Goal: Information Seeking & Learning: Learn about a topic

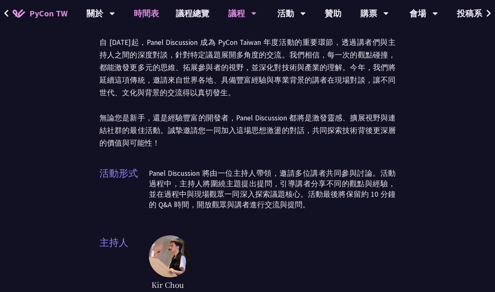
click at [137, 10] on link "時間表" at bounding box center [146, 13] width 42 height 27
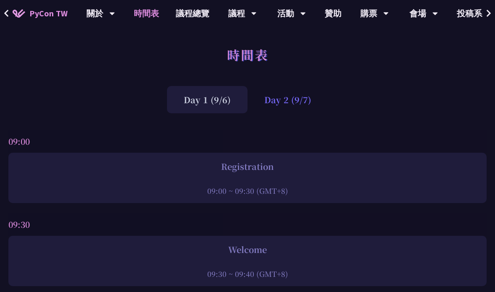
click at [292, 107] on div "Day 2 (9/7)" at bounding box center [287, 99] width 81 height 27
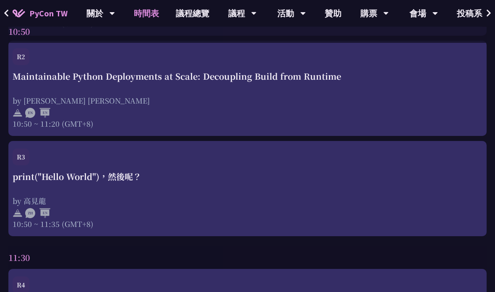
scroll to position [807, 0]
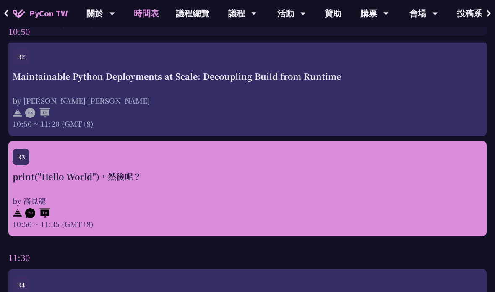
click at [437, 215] on div at bounding box center [248, 212] width 470 height 13
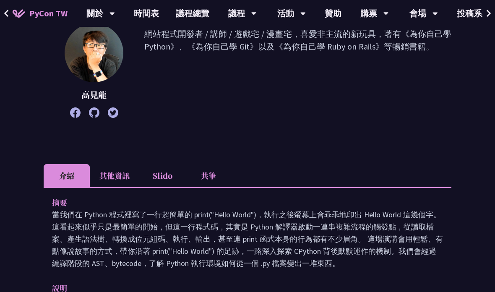
scroll to position [151, 0]
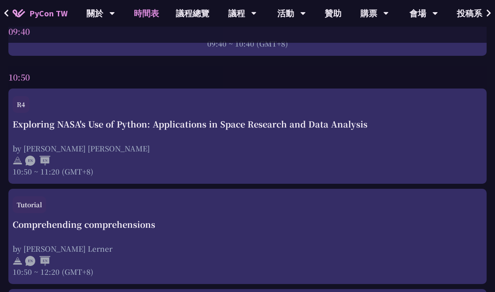
scroll to position [358, 0]
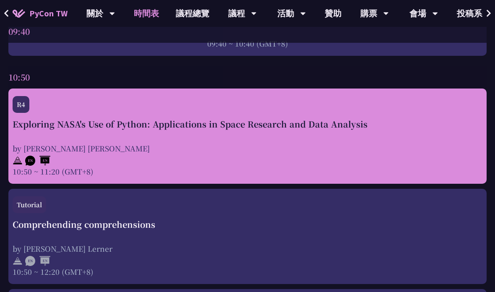
click at [442, 154] on div at bounding box center [248, 160] width 470 height 13
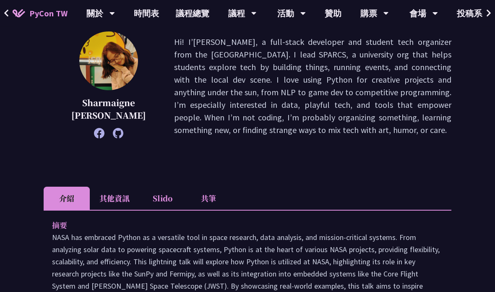
scroll to position [125, 0]
click at [110, 202] on li "其他資訊" at bounding box center [114, 198] width 49 height 23
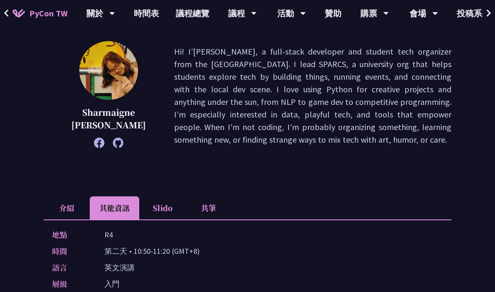
scroll to position [116, 0]
click at [68, 210] on li "介紹" at bounding box center [67, 208] width 46 height 23
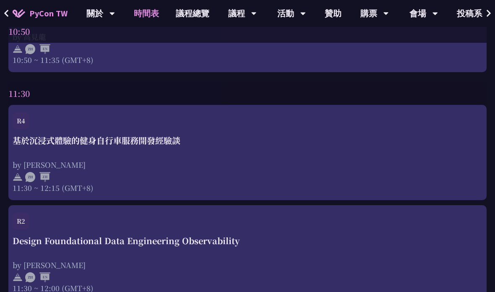
scroll to position [983, 0]
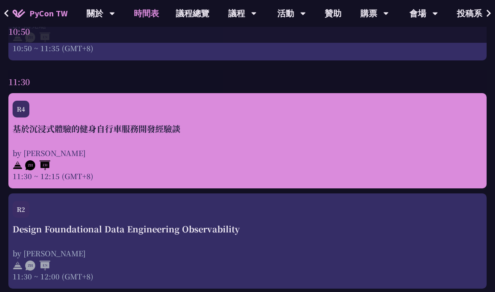
click at [432, 148] on div "基於沉浸式體驗的健身自行車服務開發經驗談 by [PERSON_NAME] 11:30 ~ 12:15 (GMT+8)" at bounding box center [248, 151] width 470 height 59
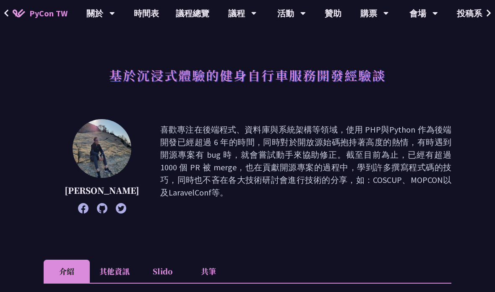
scroll to position [21, 0]
click at [109, 268] on li "其他資訊" at bounding box center [114, 271] width 49 height 23
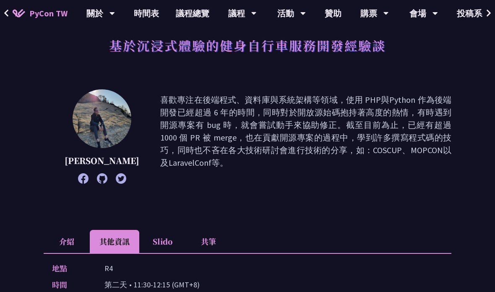
scroll to position [0, 0]
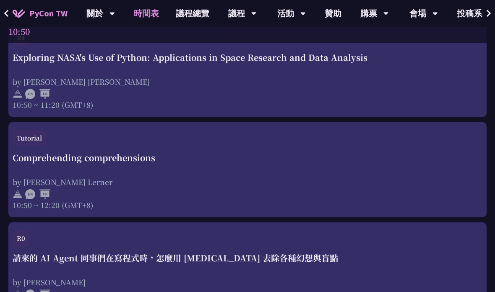
scroll to position [422, 0]
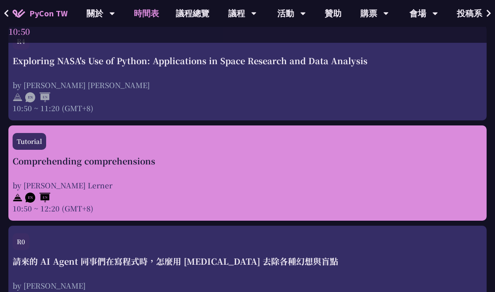
click at [430, 180] on div "by [PERSON_NAME] Lerner" at bounding box center [248, 185] width 470 height 10
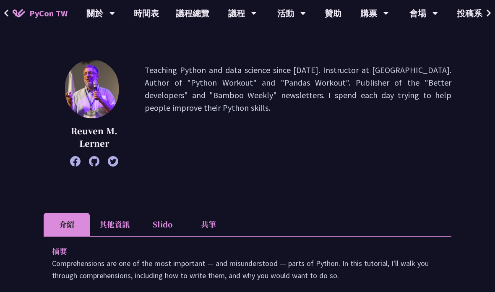
click at [116, 223] on li "其他資訊" at bounding box center [114, 224] width 49 height 23
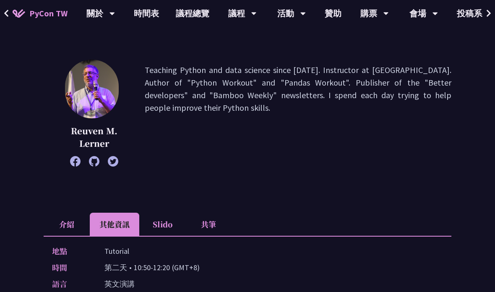
scroll to position [93, 0]
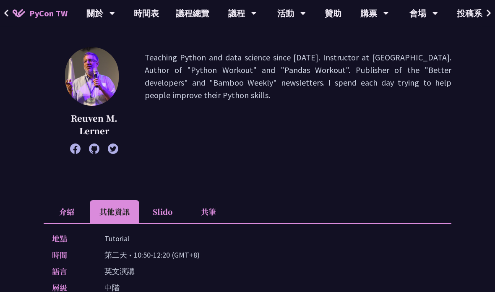
click at [68, 215] on li "介紹" at bounding box center [67, 211] width 46 height 23
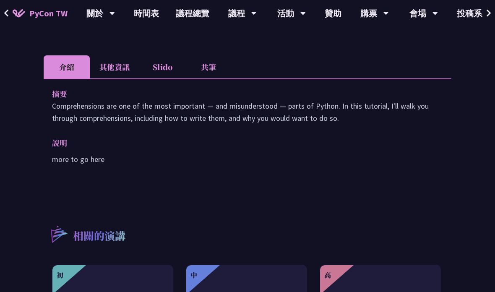
scroll to position [235, 0]
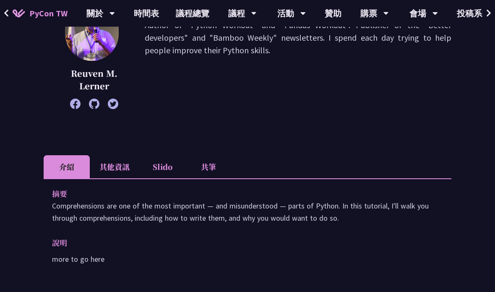
click at [107, 162] on li "其他資訊" at bounding box center [114, 167] width 49 height 23
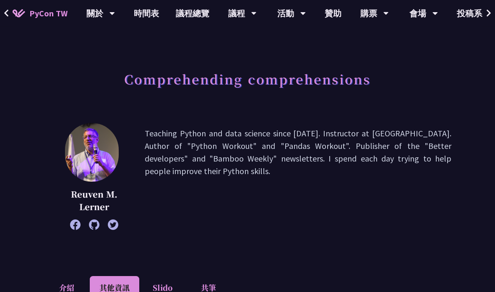
scroll to position [0, 0]
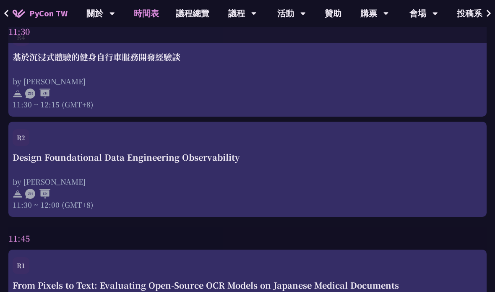
scroll to position [1065, 0]
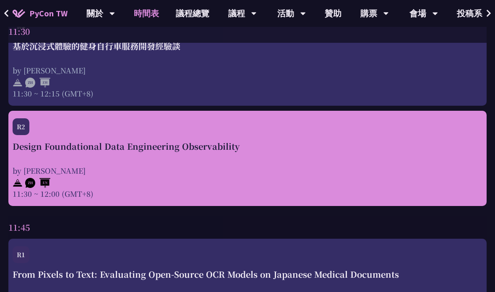
click at [448, 176] on div "by [PERSON_NAME]" at bounding box center [248, 170] width 470 height 10
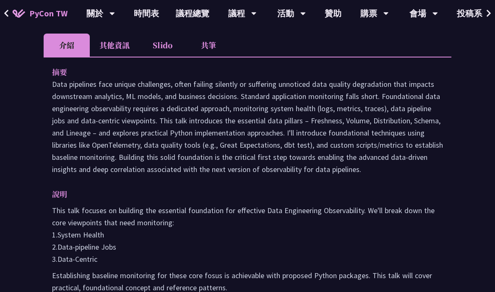
scroll to position [223, 0]
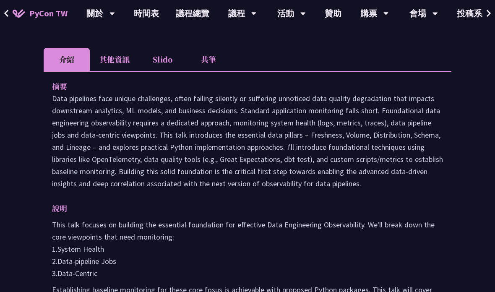
click at [113, 63] on li "其他資訊" at bounding box center [114, 59] width 49 height 23
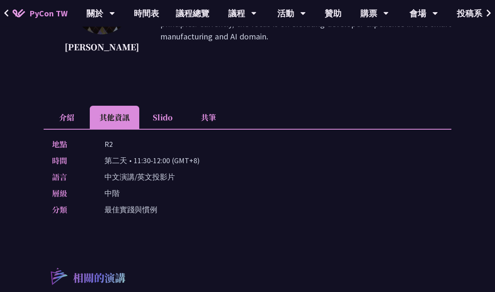
scroll to position [88, 0]
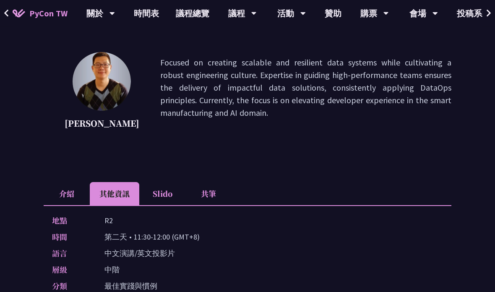
click at [64, 192] on li "介紹" at bounding box center [67, 193] width 46 height 23
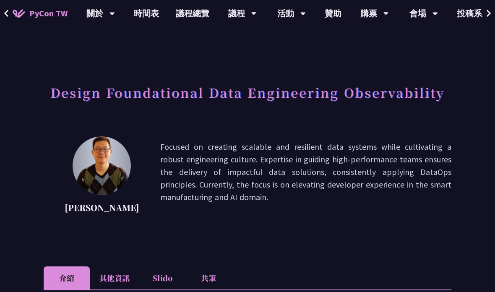
scroll to position [0, 0]
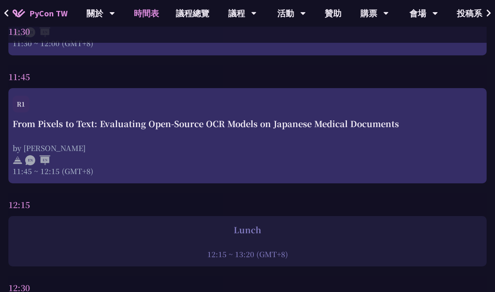
scroll to position [1215, 0]
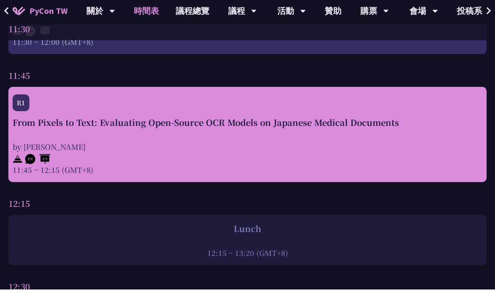
click at [442, 154] on div "by [PERSON_NAME]" at bounding box center [248, 149] width 470 height 10
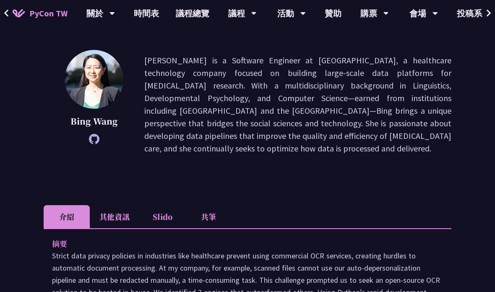
scroll to position [107, 0]
click at [109, 221] on li "其他資訊" at bounding box center [114, 216] width 49 height 23
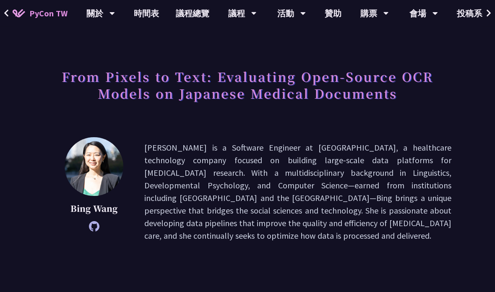
scroll to position [0, 0]
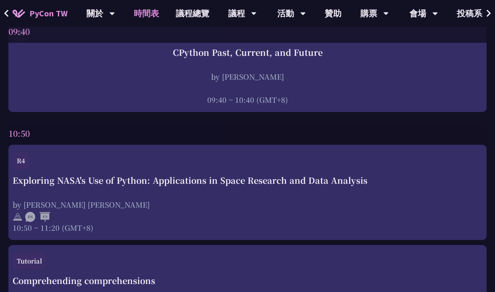
scroll to position [302, 0]
